Goal: Navigation & Orientation: Find specific page/section

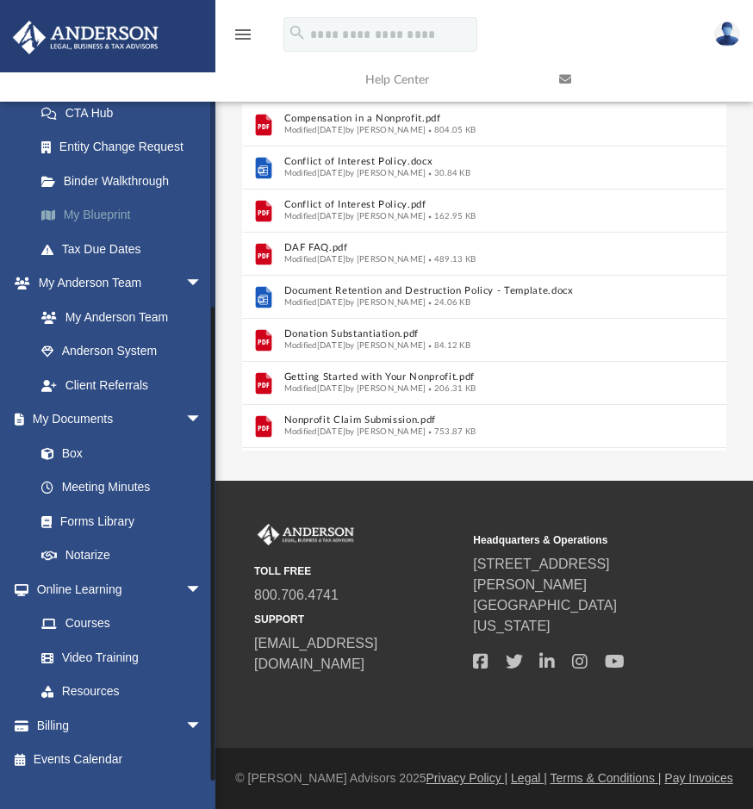
click at [104, 212] on link "My Blueprint" at bounding box center [126, 215] width 204 height 34
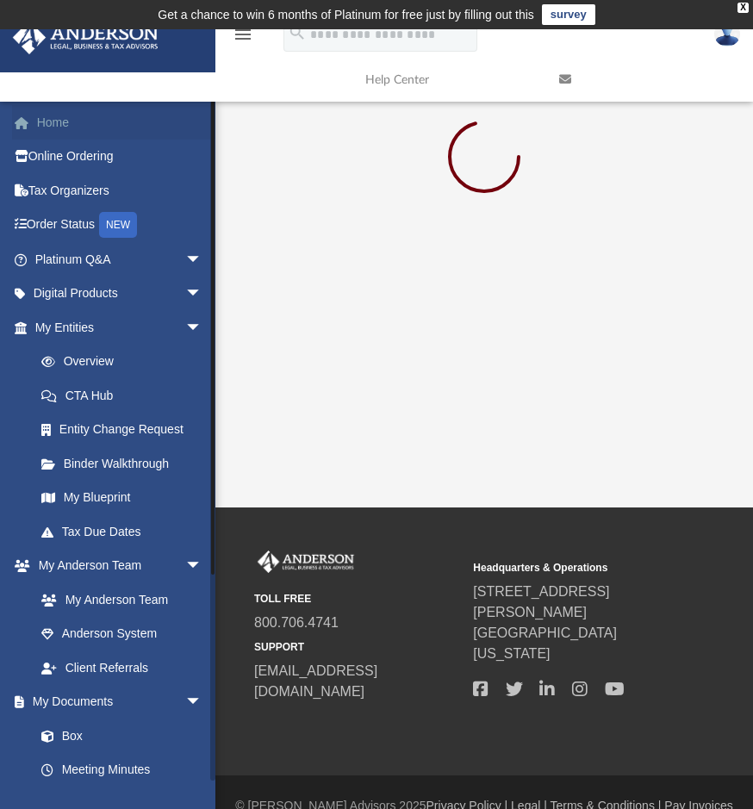
click at [53, 123] on link "Home" at bounding box center [120, 122] width 216 height 34
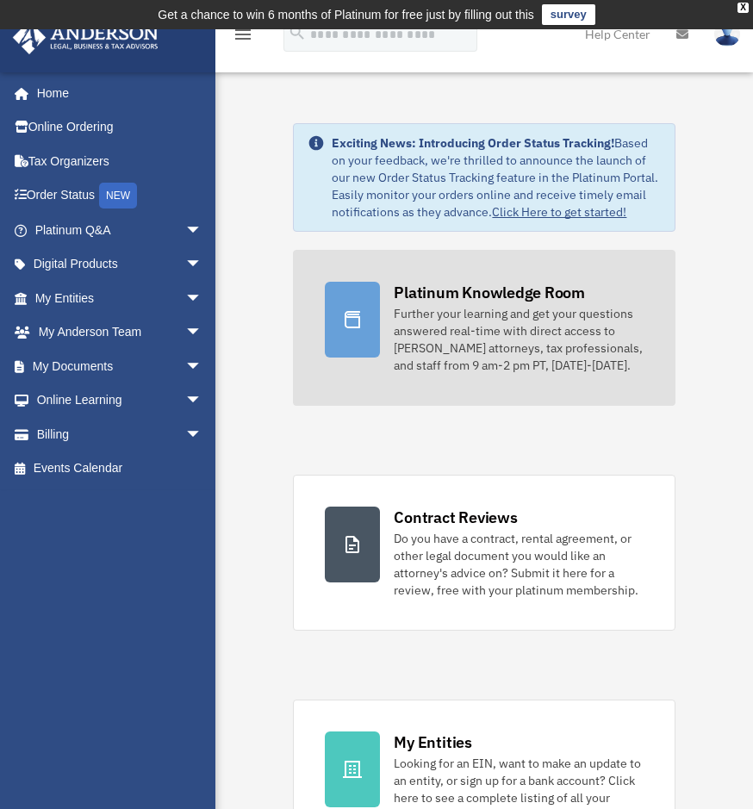
click at [449, 303] on div "Platinum Knowledge Room" at bounding box center [488, 293] width 191 height 22
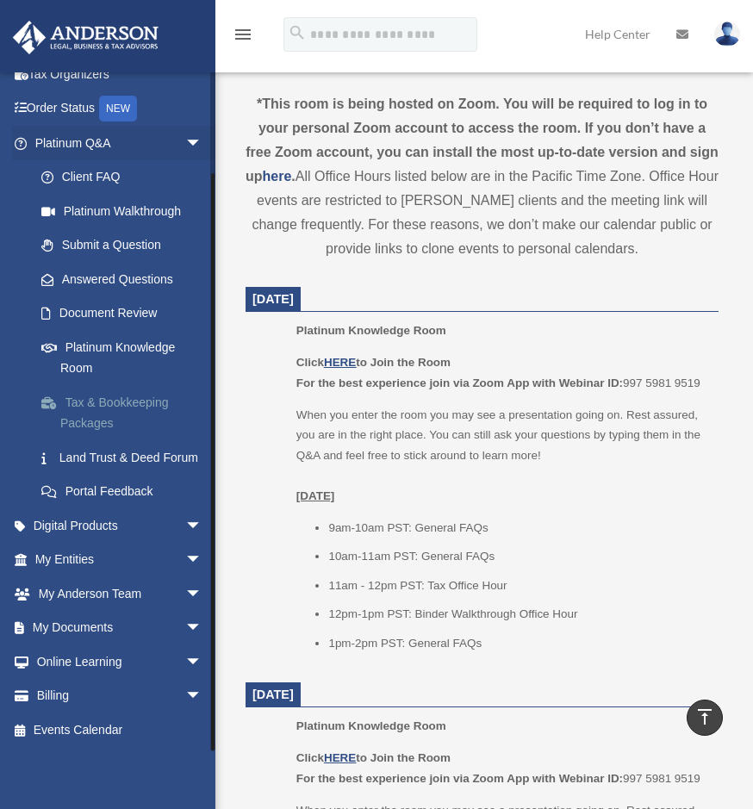
scroll to position [108, 0]
click at [185, 523] on span "arrow_drop_down" at bounding box center [202, 525] width 34 height 35
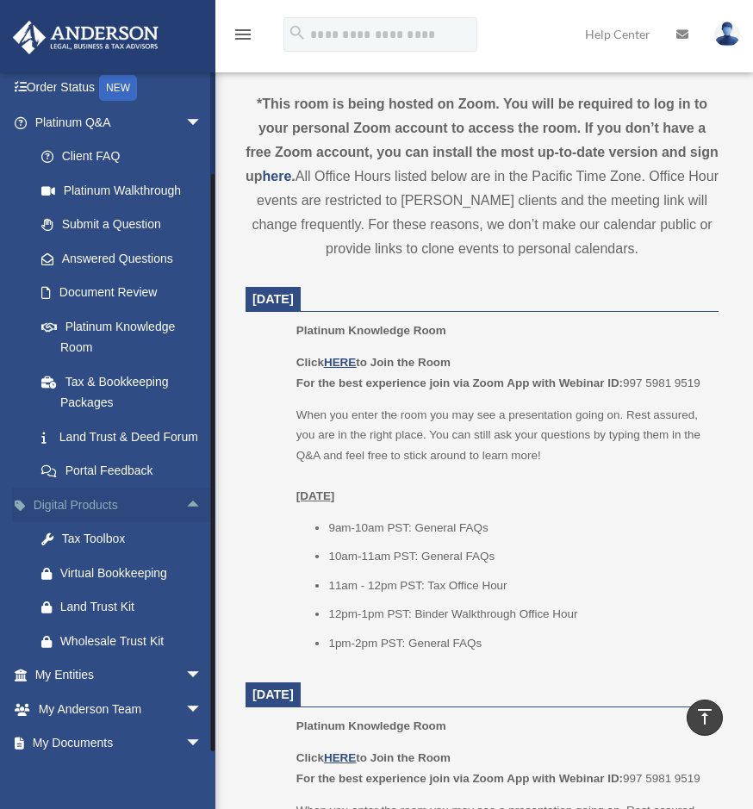
click at [185, 523] on span "arrow_drop_up" at bounding box center [202, 504] width 34 height 35
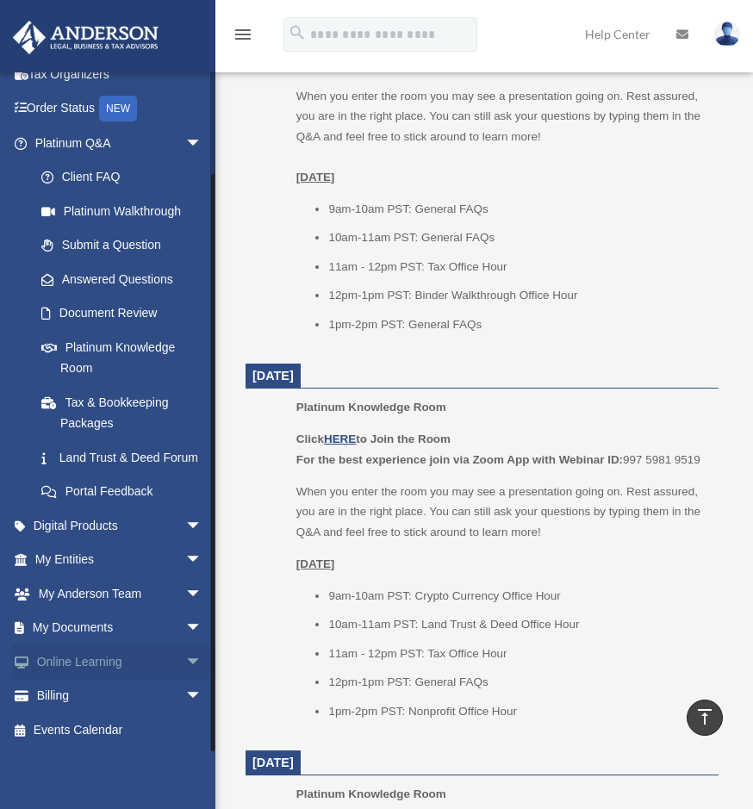
scroll to position [775, 0]
